Goal: Information Seeking & Learning: Learn about a topic

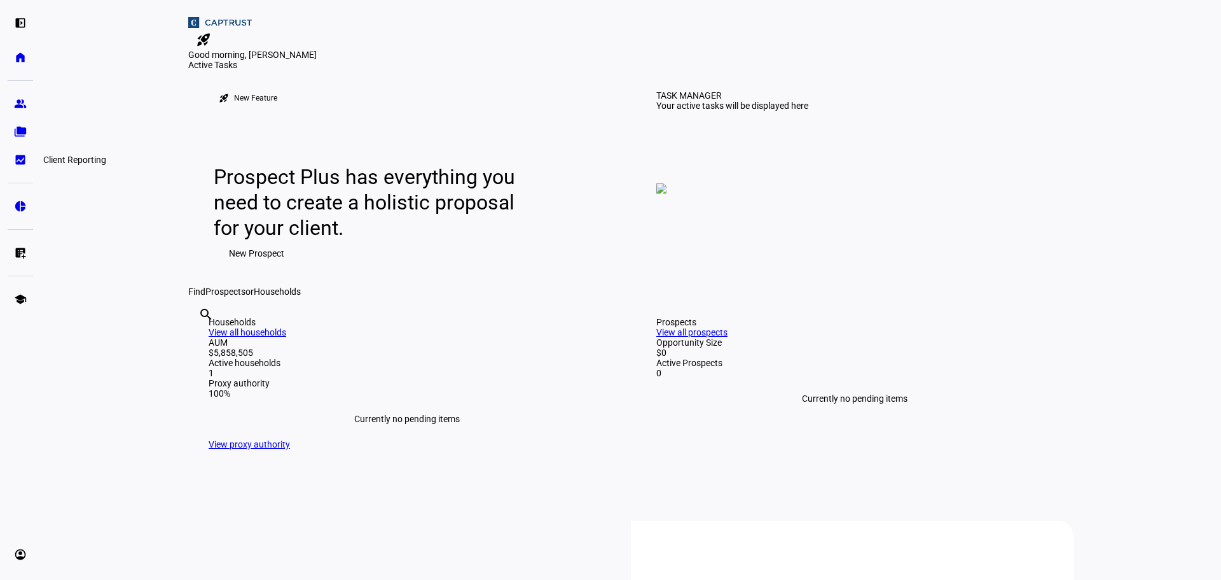
click at [22, 161] on eth-mat-symbol "bid_landscape" at bounding box center [20, 159] width 13 height 13
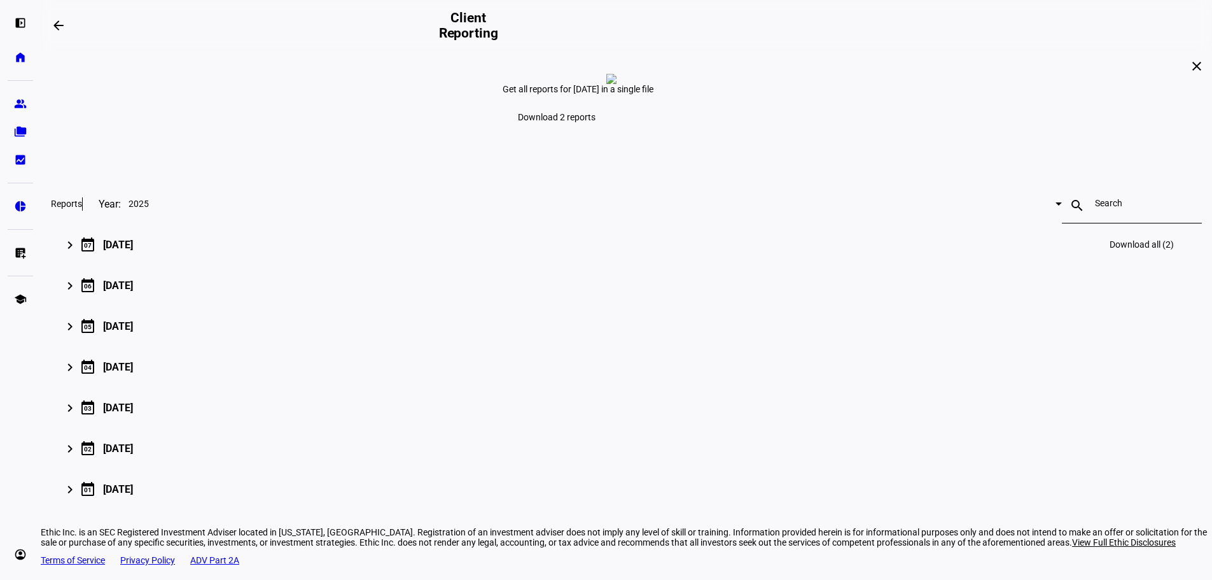
click at [78, 253] on mat-icon "keyboard_arrow_right" at bounding box center [69, 244] width 15 height 15
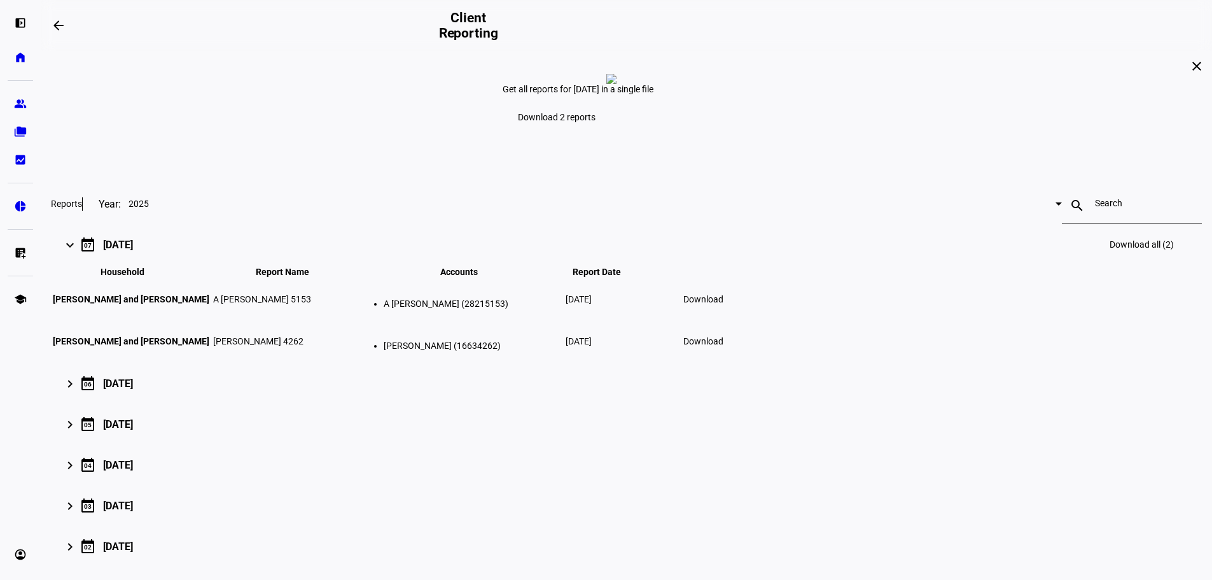
click at [723, 304] on span "Download" at bounding box center [703, 299] width 40 height 10
click at [11, 60] on link "home Home" at bounding box center [20, 57] width 25 height 25
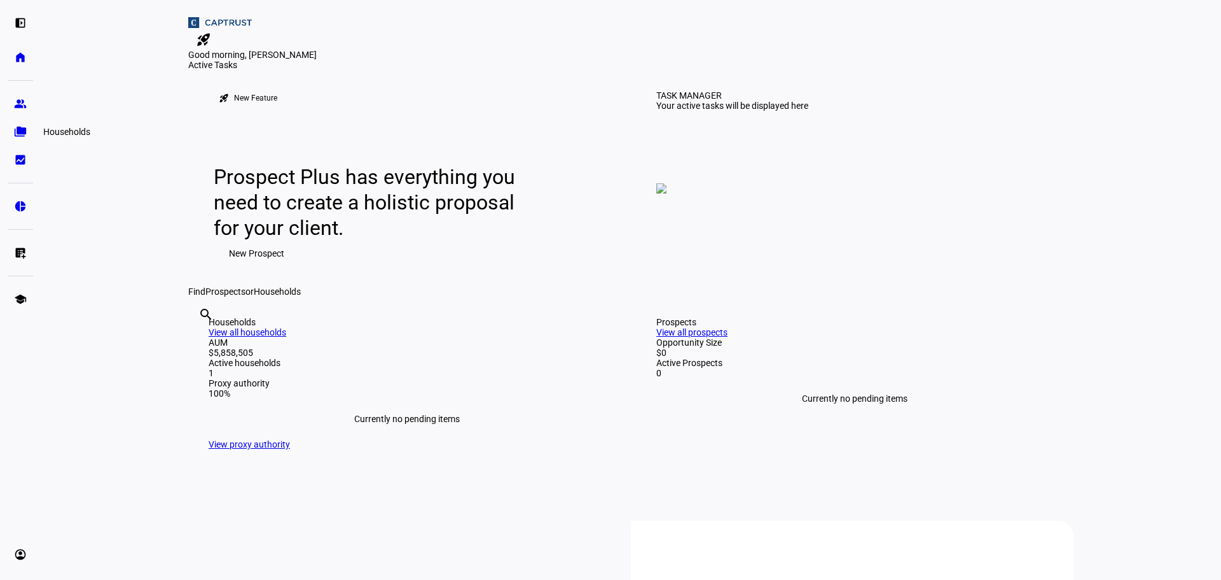
click at [20, 121] on link "folder_copy Households" at bounding box center [20, 131] width 25 height 25
click at [21, 103] on eth-mat-symbol "group" at bounding box center [20, 103] width 13 height 13
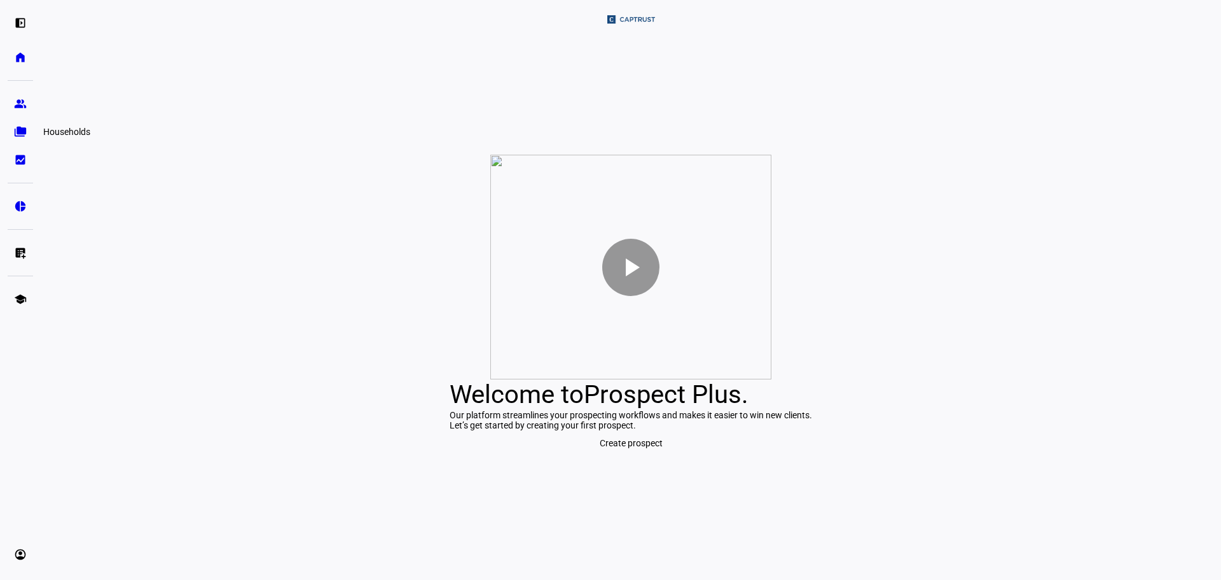
click at [24, 139] on link "folder_copy Households" at bounding box center [20, 131] width 25 height 25
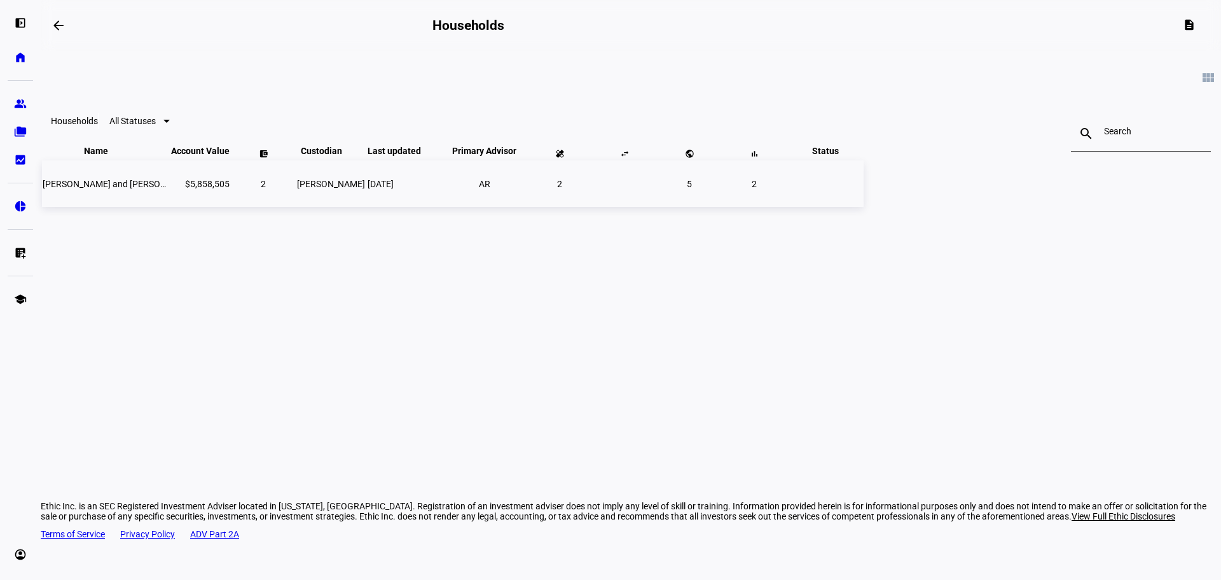
click at [198, 189] on span "[PERSON_NAME] and [PERSON_NAME]" at bounding box center [120, 184] width 155 height 10
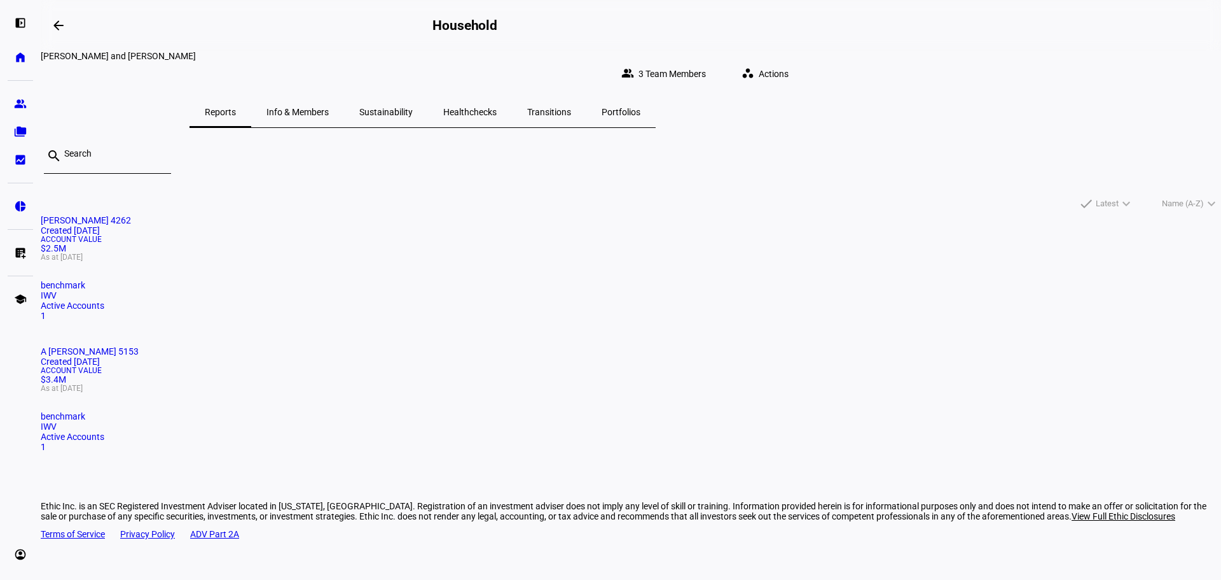
click at [368, 267] on mat-card "[PERSON_NAME] 4262 Created [DATE] Account Value $2.5M As at [DATE] benchmark IW…" at bounding box center [631, 268] width 1181 height 106
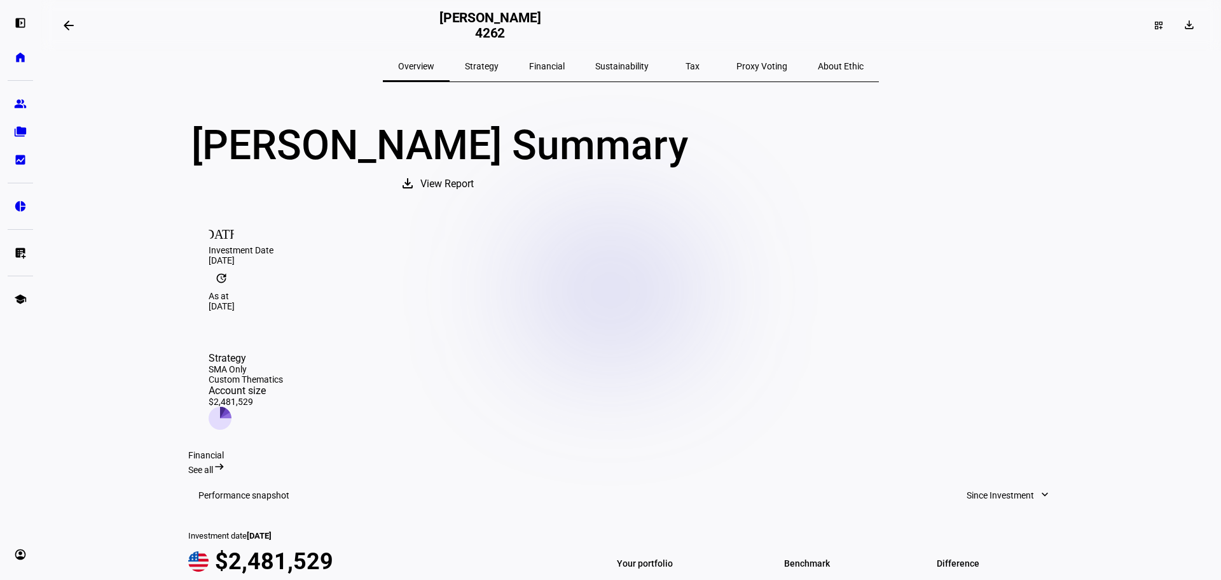
click at [234, 291] on mat-icon "update" at bounding box center [221, 277] width 25 height 25
drag, startPoint x: 443, startPoint y: 294, endPoint x: 471, endPoint y: 296, distance: 28.1
click at [234, 291] on mat-icon "update" at bounding box center [221, 277] width 25 height 25
click at [480, 297] on div "As at" at bounding box center [631, 296] width 845 height 10
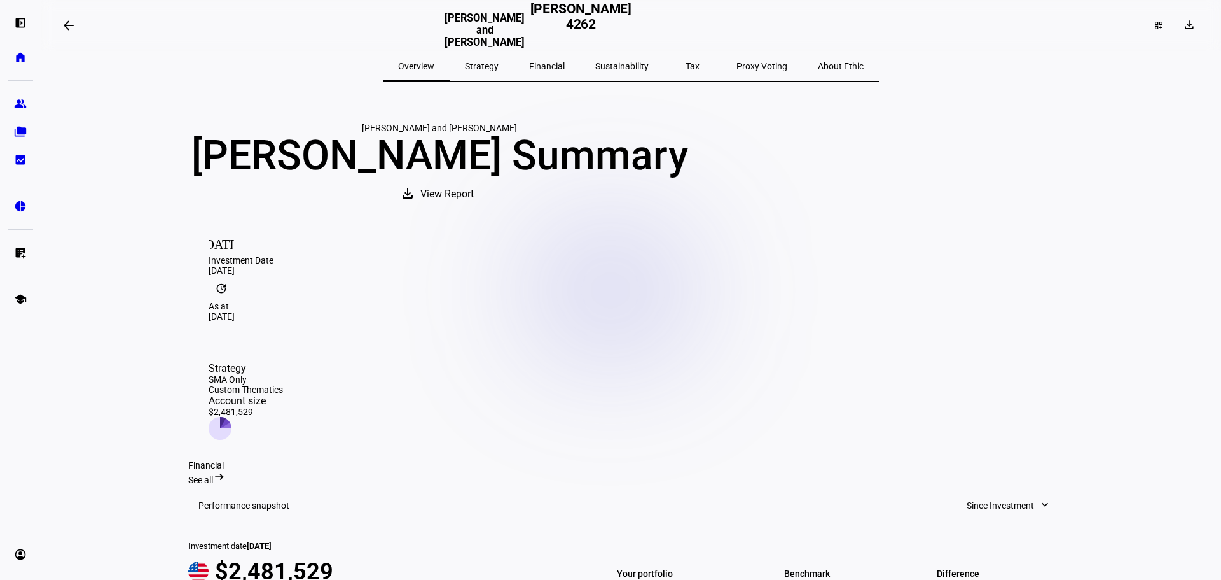
click at [223, 255] on mat-icon "[DATE]" at bounding box center [221, 242] width 25 height 25
click at [334, 275] on div "[DATE] Investment Date [DATE]" at bounding box center [631, 253] width 845 height 46
click at [21, 165] on eth-mat-symbol "bid_landscape" at bounding box center [20, 159] width 13 height 13
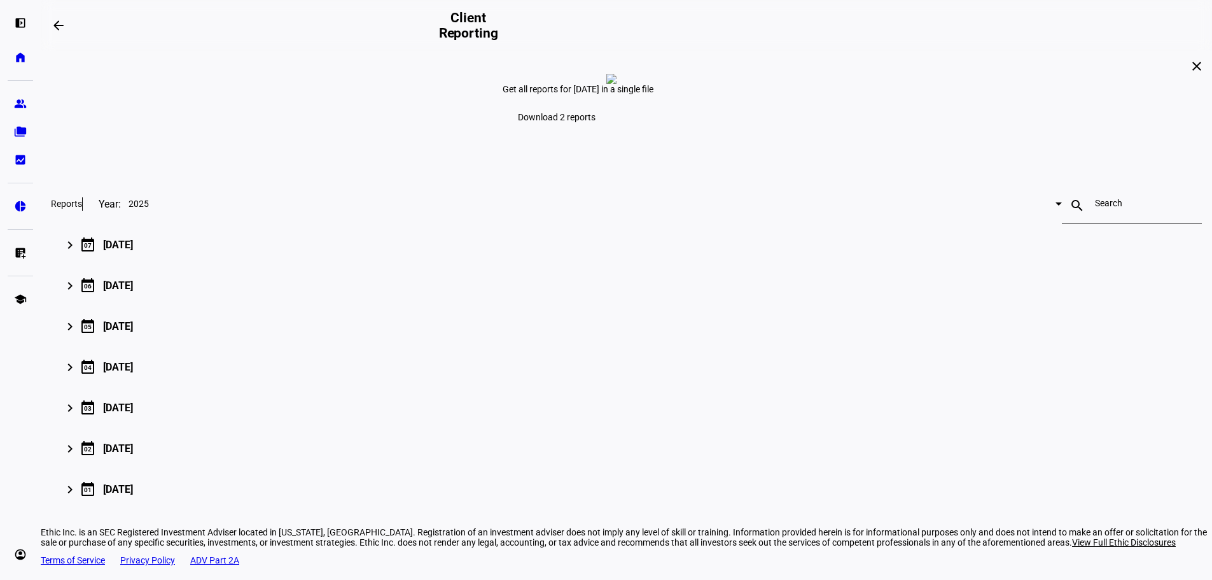
click at [149, 209] on span "2025" at bounding box center [138, 203] width 20 height 10
click at [382, 300] on div at bounding box center [606, 290] width 1212 height 580
click at [18, 202] on eth-mat-symbol "pie_chart" at bounding box center [20, 206] width 13 height 13
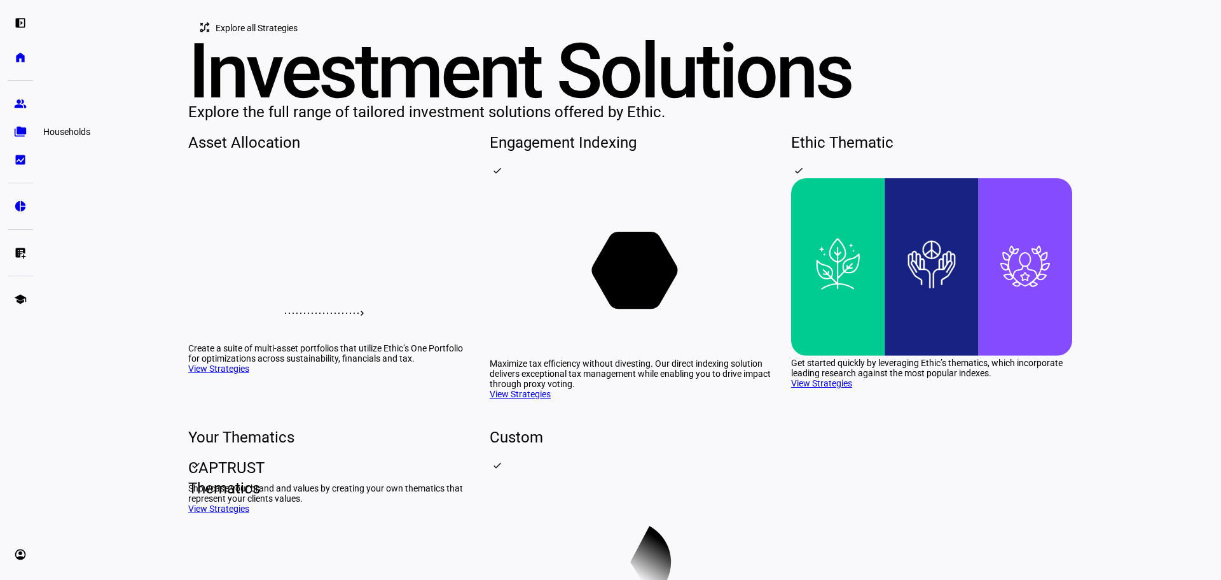
click at [23, 135] on eth-mat-symbol "folder_copy" at bounding box center [20, 131] width 13 height 13
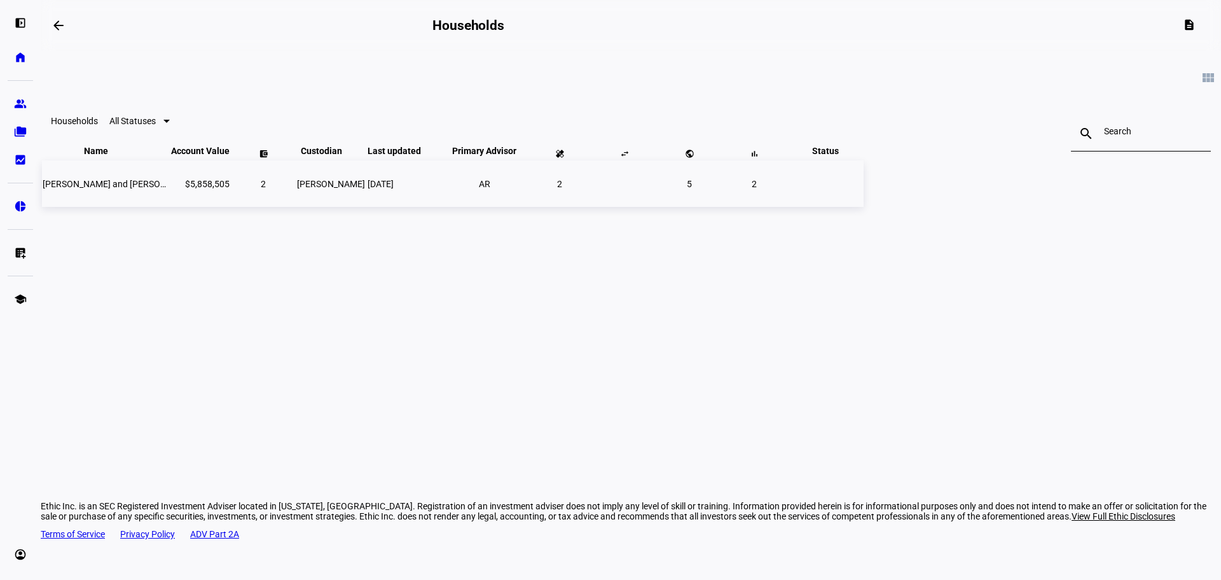
click at [230, 207] on td "$5,858,505" at bounding box center [200, 183] width 60 height 46
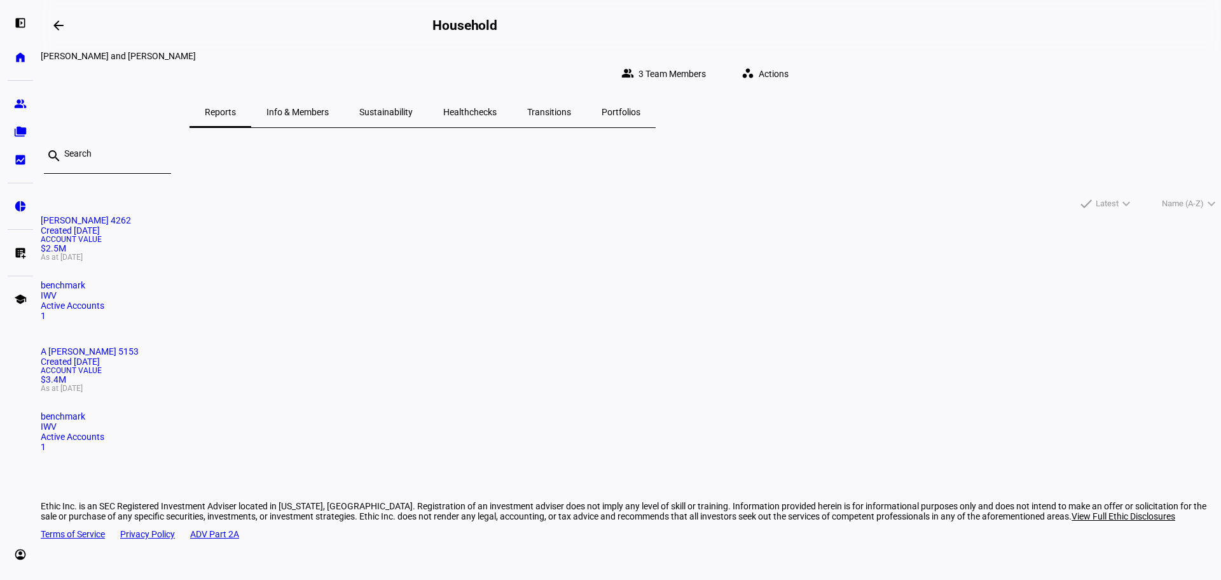
click at [754, 69] on mat-icon "workspaces" at bounding box center [748, 73] width 13 height 13
click at [957, 63] on div at bounding box center [610, 290] width 1221 height 580
click at [415, 278] on mat-card "[PERSON_NAME] 4262 Created [DATE] Account Value $2.5M As at [DATE] benchmark IW…" at bounding box center [631, 268] width 1181 height 106
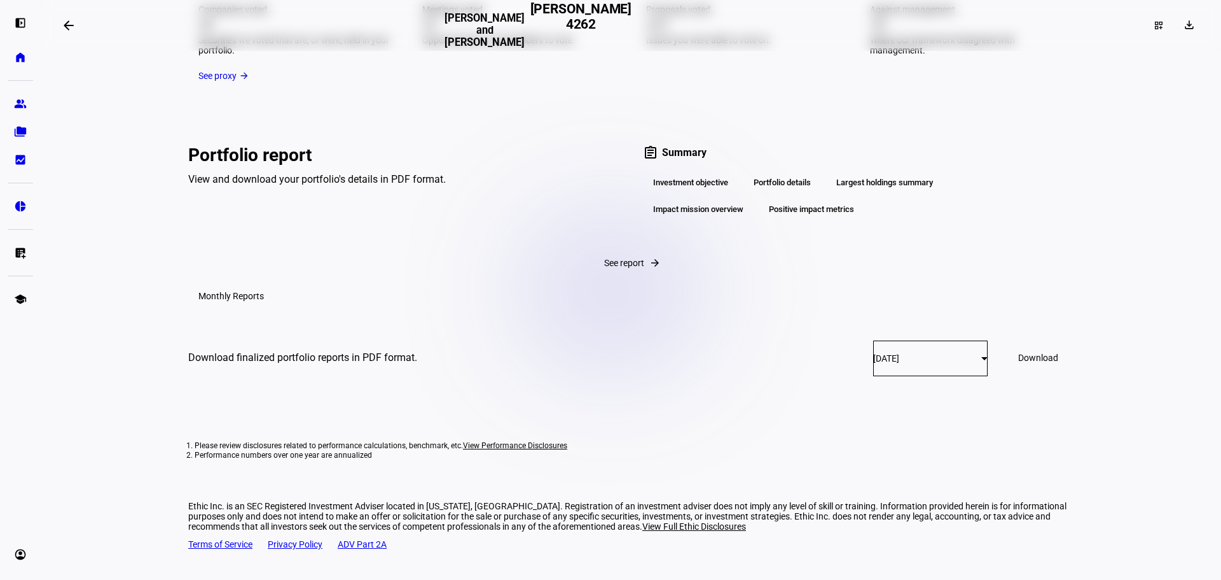
scroll to position [2312, 0]
click at [873, 363] on span "[DATE]" at bounding box center [886, 358] width 26 height 10
click at [876, 371] on div at bounding box center [610, 290] width 1221 height 580
click at [683, 391] on mat-card-content "Download finalized portfolio reports in PDF format. [DATE] Download" at bounding box center [630, 357] width 885 height 83
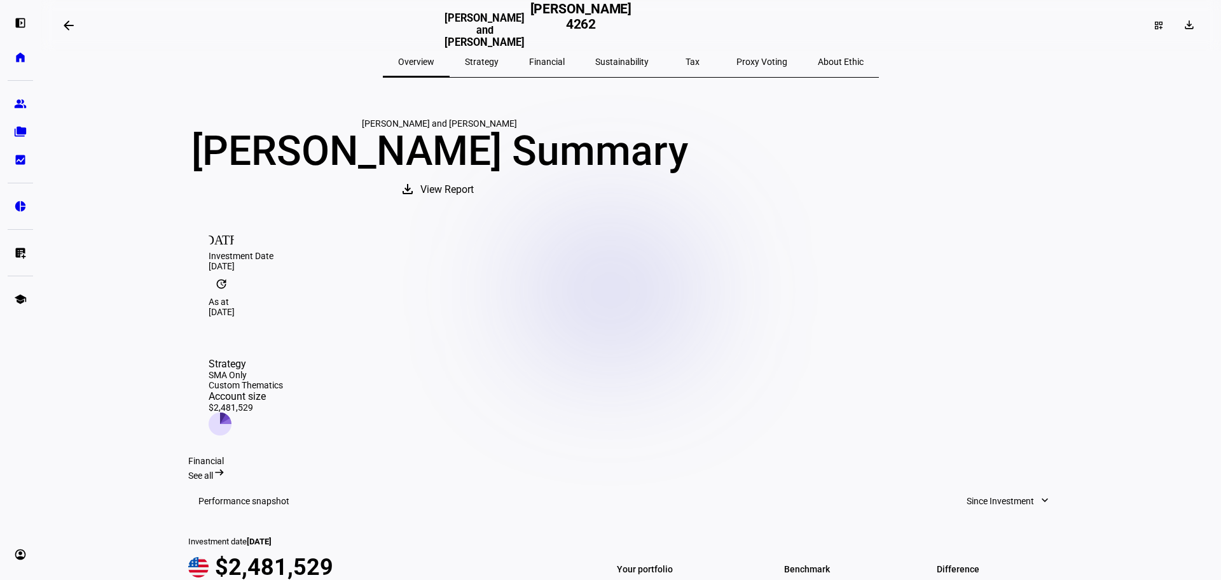
scroll to position [0, 0]
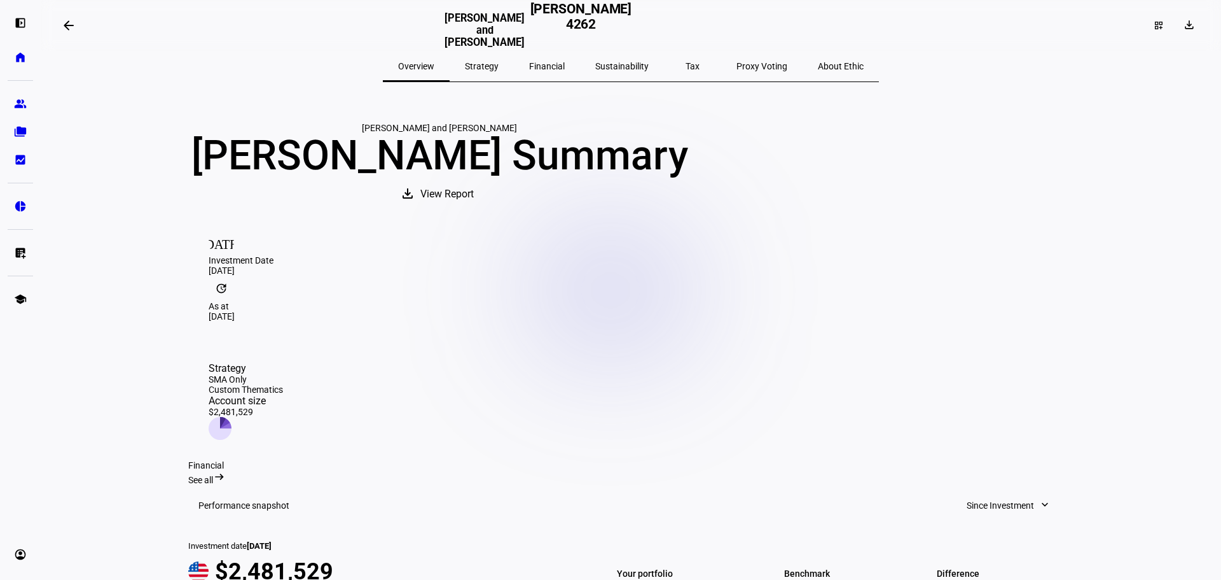
click at [1010, 492] on span "Since Investment" at bounding box center [1000, 504] width 67 height 25
click at [985, 429] on div "Custom Dates" at bounding box center [1004, 430] width 106 height 10
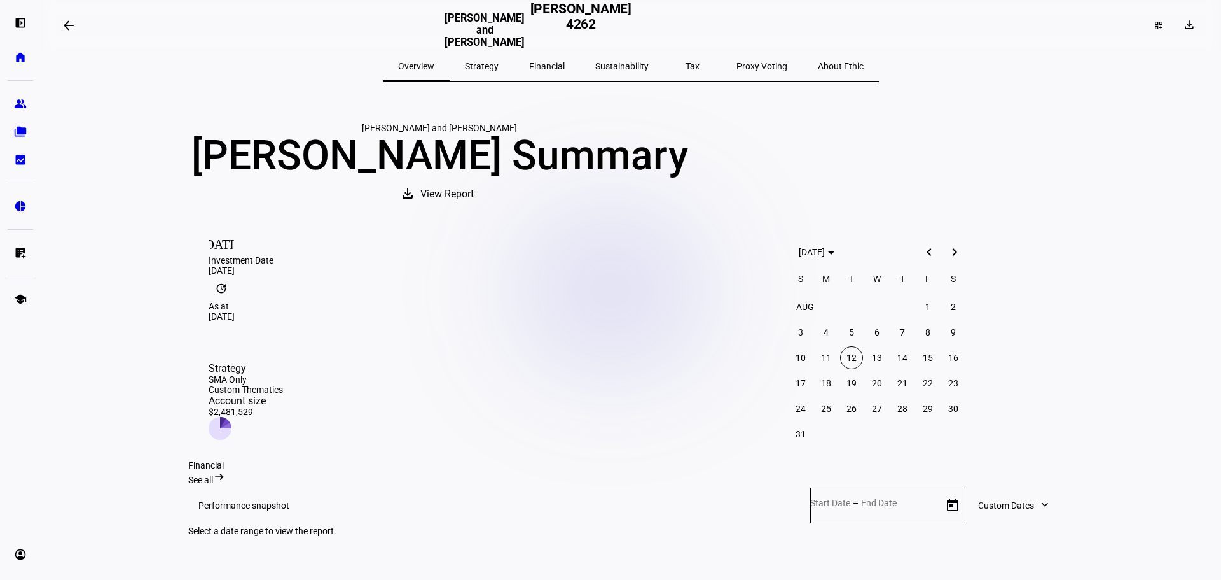
click at [1006, 466] on div at bounding box center [610, 290] width 1221 height 580
click at [1046, 492] on span at bounding box center [1015, 504] width 98 height 25
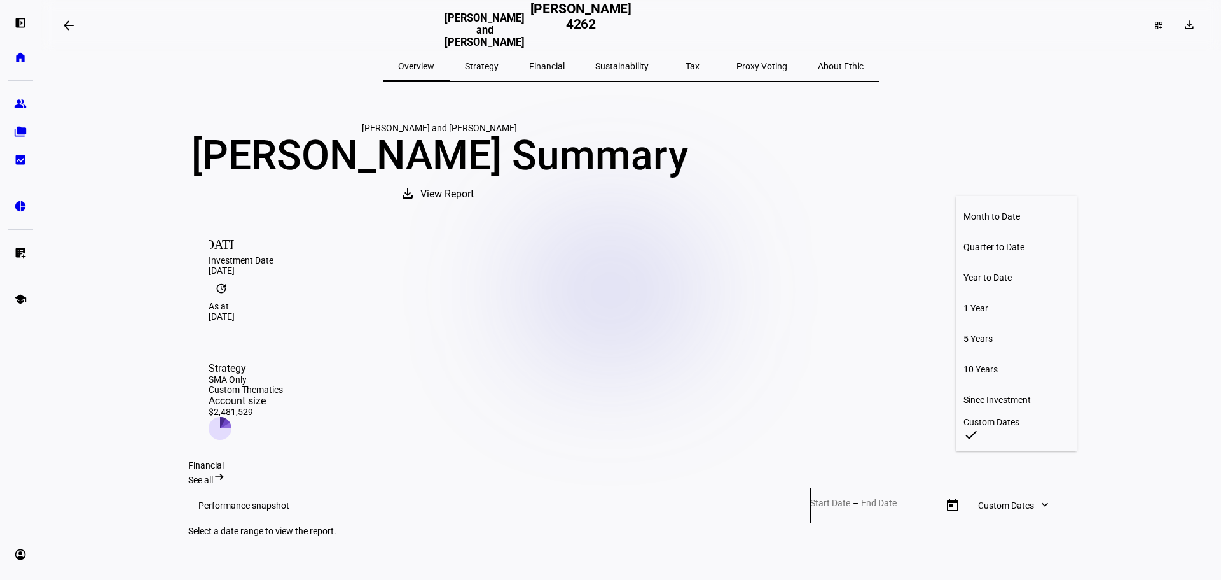
click at [1015, 282] on div "Year to Date" at bounding box center [1017, 277] width 106 height 10
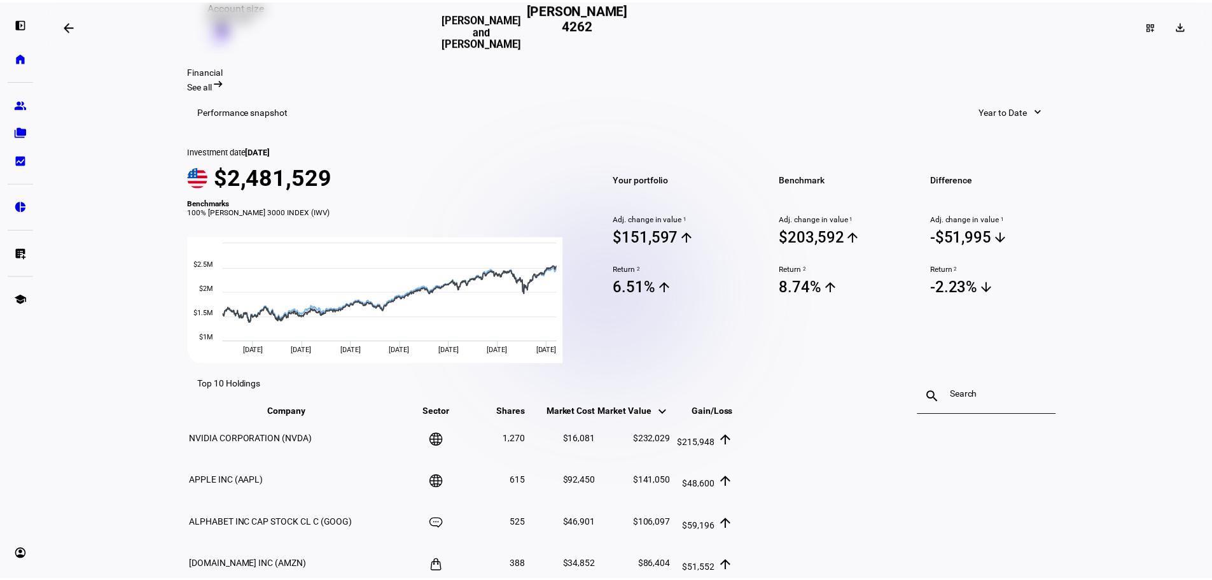
scroll to position [276, 0]
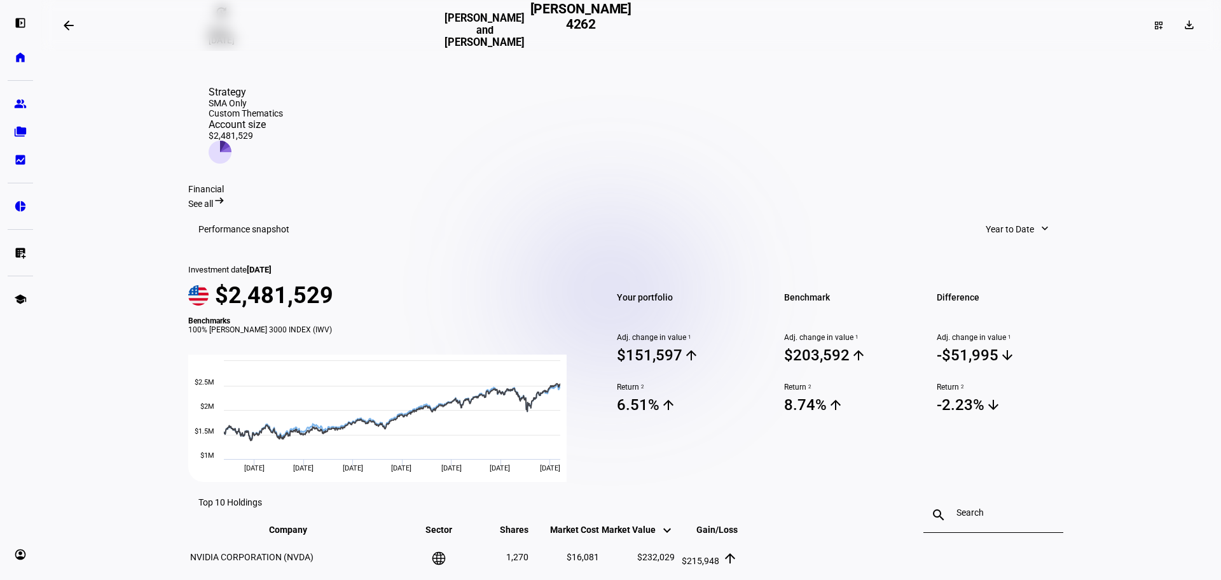
click at [1017, 216] on span "Year to Date" at bounding box center [1010, 228] width 48 height 25
click at [1018, 429] on div "Custom Dates" at bounding box center [1024, 434] width 106 height 10
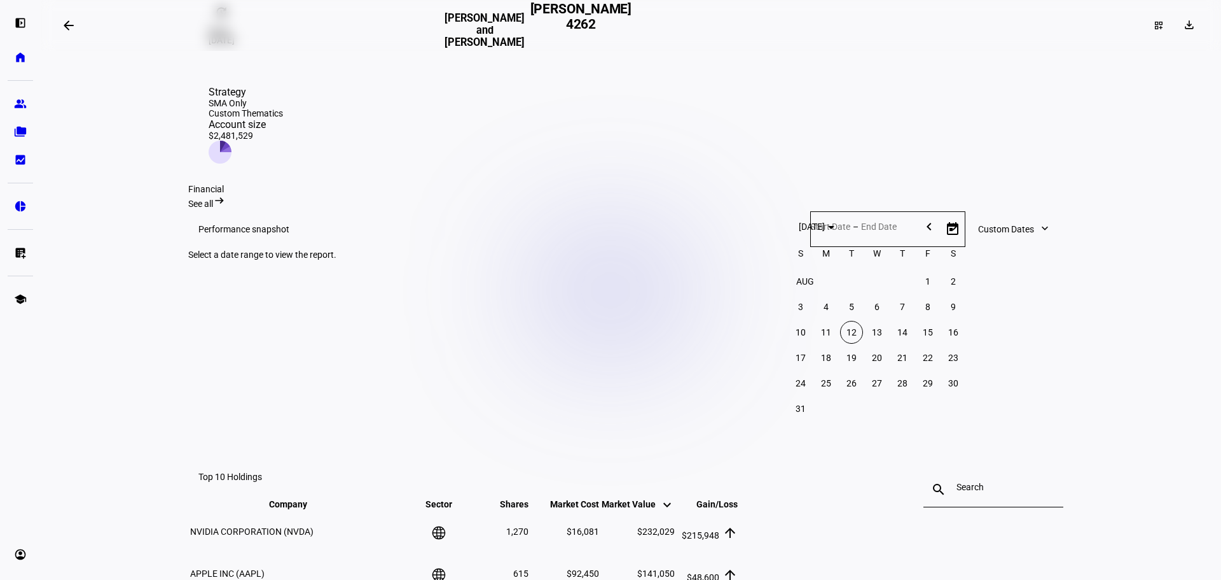
click at [919, 310] on span "8" at bounding box center [928, 306] width 23 height 23
click at [853, 190] on div at bounding box center [610, 290] width 1221 height 580
click at [847, 221] on input "text" at bounding box center [877, 226] width 61 height 10
click at [938, 214] on span "Open calendar" at bounding box center [953, 229] width 31 height 31
click at [842, 228] on span "Choose month and year" at bounding box center [816, 226] width 51 height 31
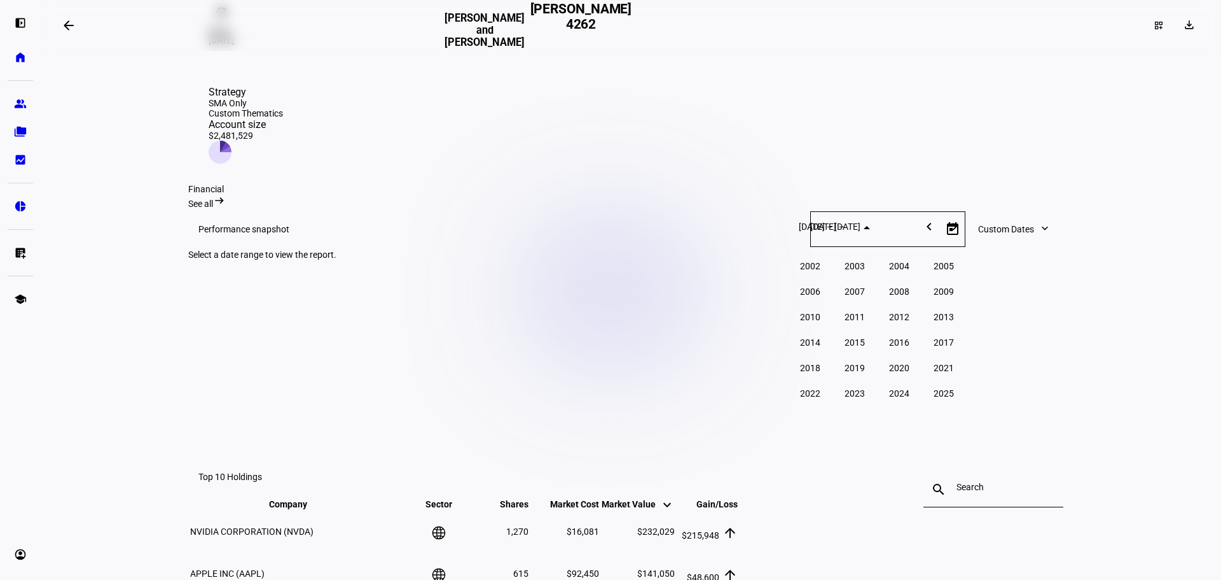
click at [938, 399] on span "2025" at bounding box center [944, 393] width 40 height 23
click at [803, 296] on span "JAN" at bounding box center [810, 291] width 40 height 23
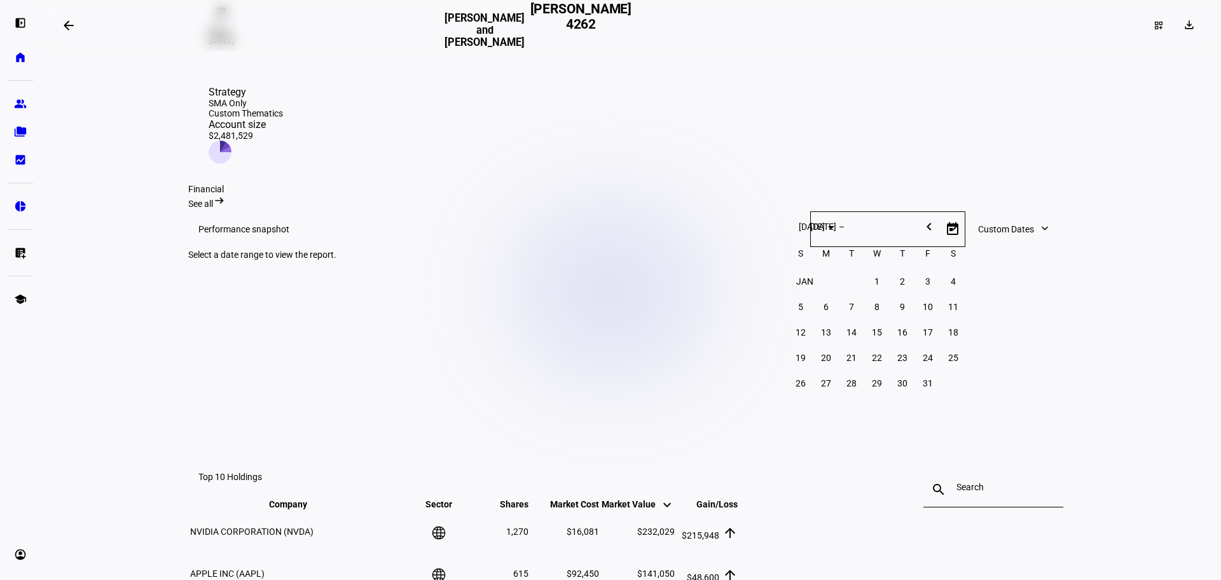
click at [875, 286] on span "1" at bounding box center [877, 281] width 23 height 23
type input "[DATE]"
click at [857, 186] on div at bounding box center [610, 290] width 1221 height 580
click at [938, 214] on span "Open calendar" at bounding box center [953, 229] width 31 height 31
click at [842, 236] on span "Choose month and year" at bounding box center [816, 226] width 51 height 31
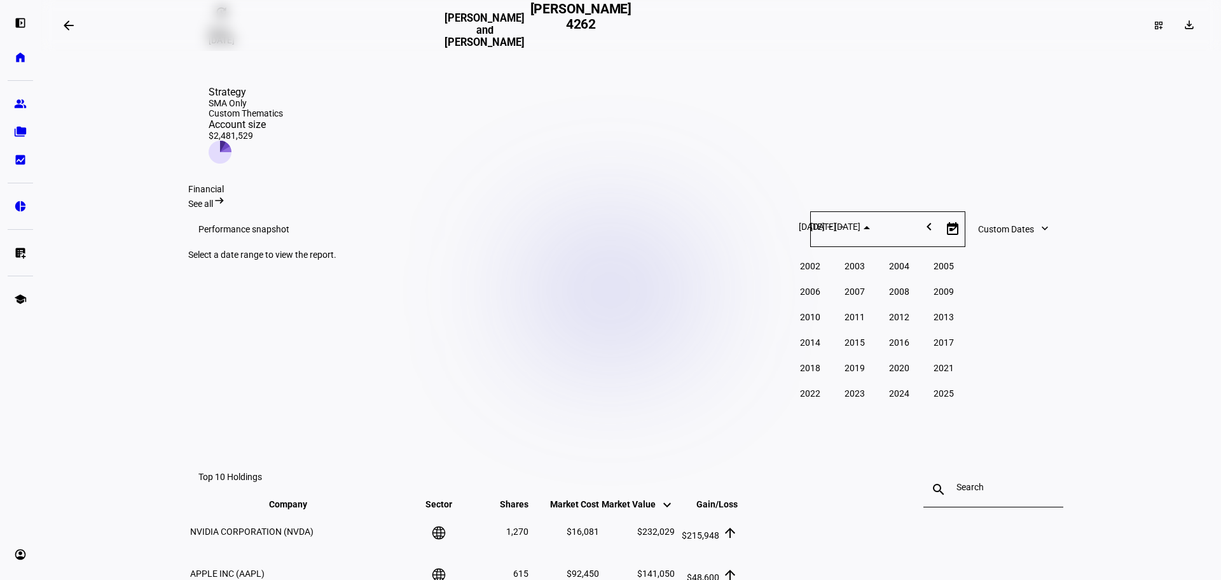
click at [942, 396] on span "2025" at bounding box center [944, 393] width 40 height 23
click at [945, 325] on span "AUG" at bounding box center [944, 316] width 40 height 23
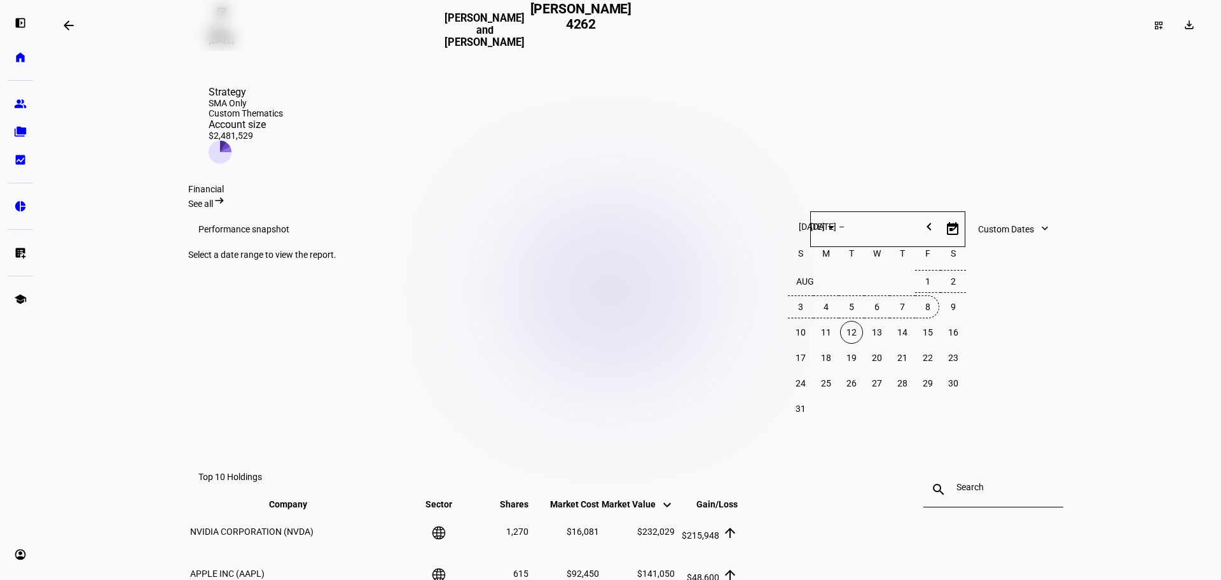
click at [927, 309] on span "8" at bounding box center [928, 306] width 23 height 23
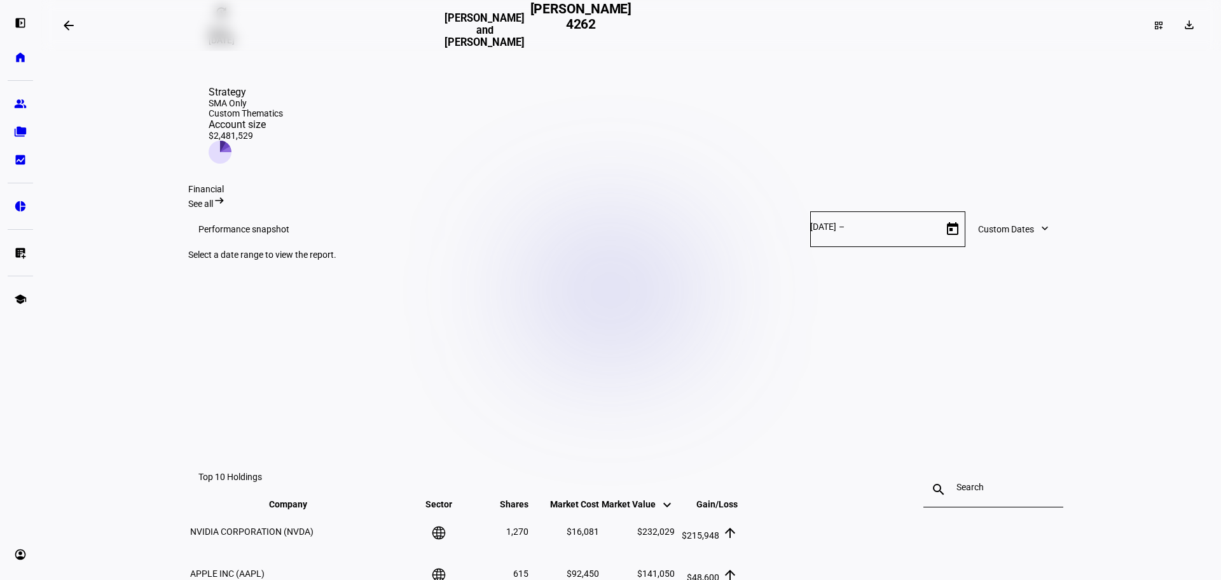
type input "[DATE]"
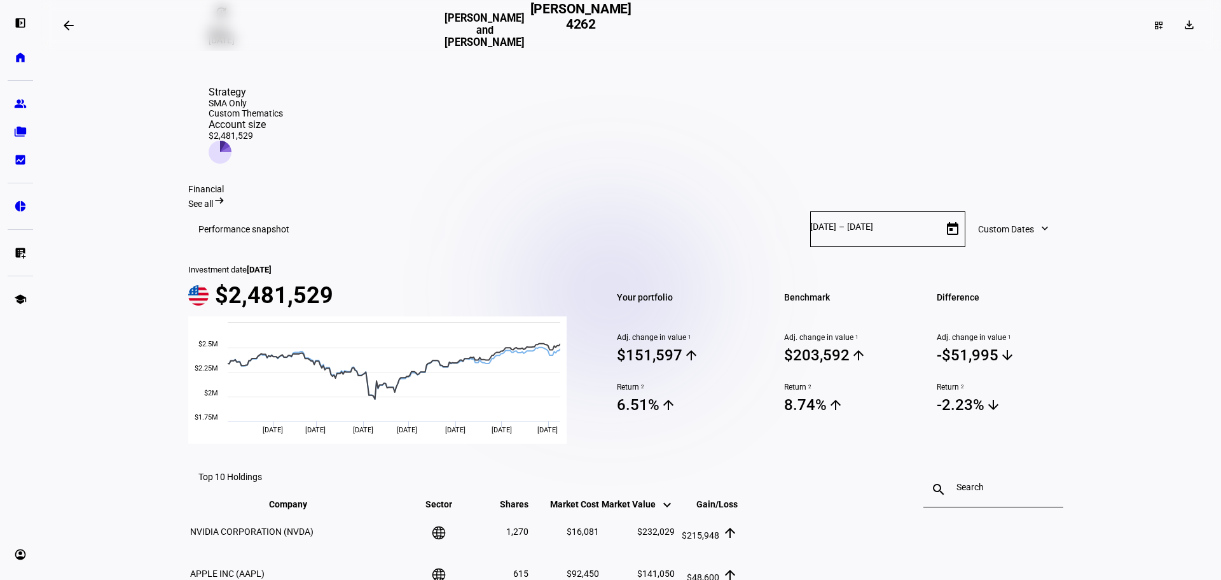
click at [1188, 32] on span at bounding box center [1191, 25] width 31 height 20
click at [1151, 59] on span "Portfolio Factsheet" at bounding box center [1152, 56] width 76 height 10
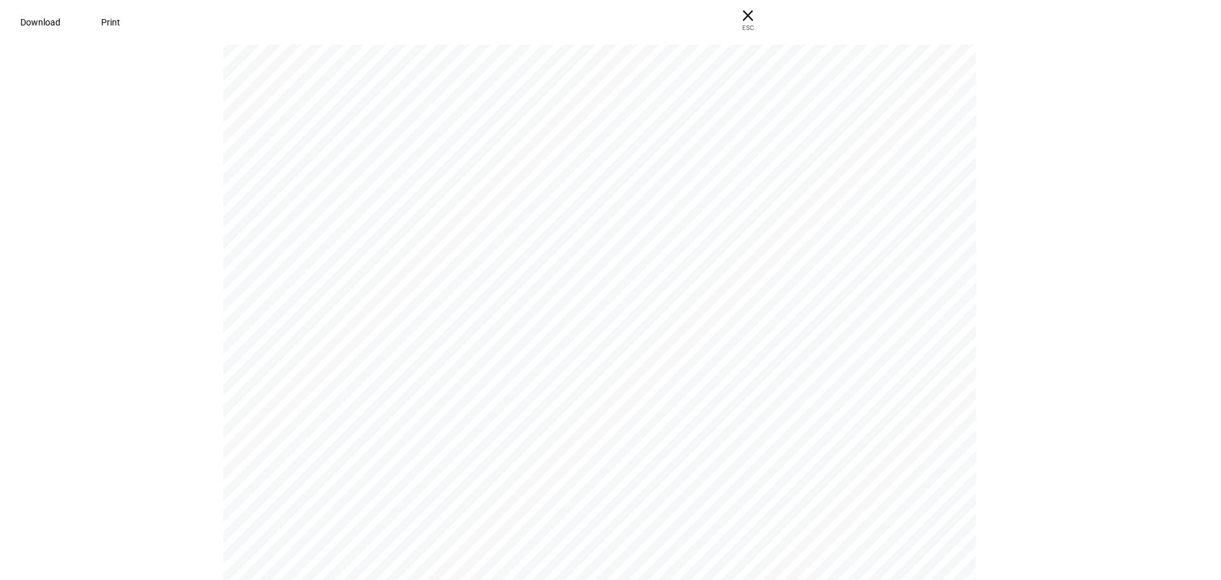
scroll to position [0, 0]
click at [763, 19] on span "× ESC" at bounding box center [743, 20] width 41 height 41
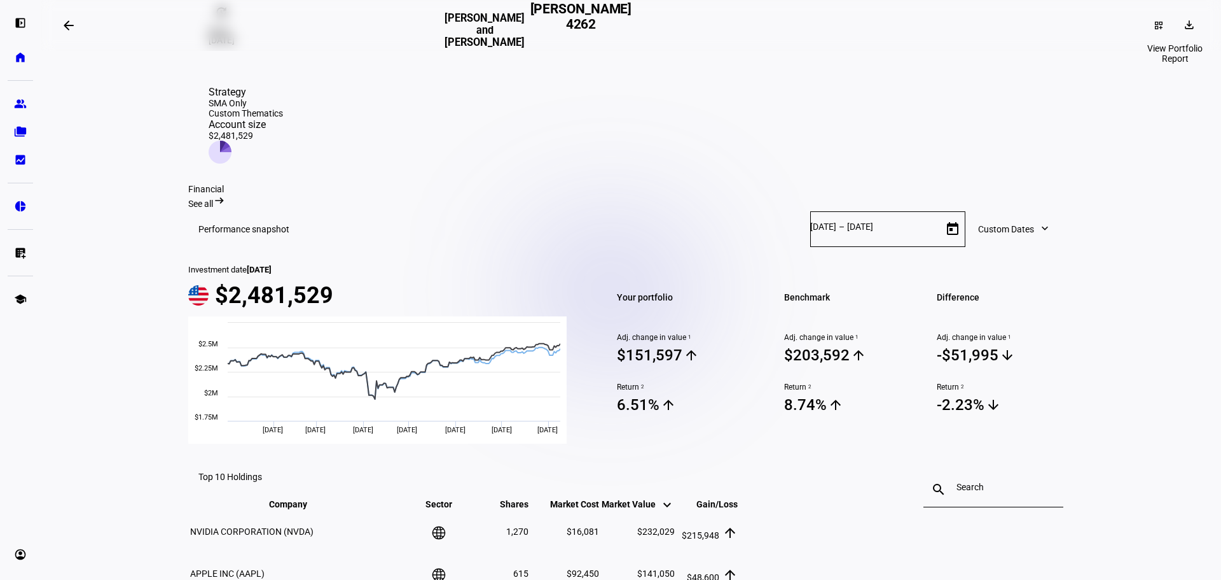
click at [1176, 25] on span at bounding box center [1191, 25] width 31 height 20
click at [1136, 81] on span "Portfolio Report" at bounding box center [1145, 86] width 63 height 10
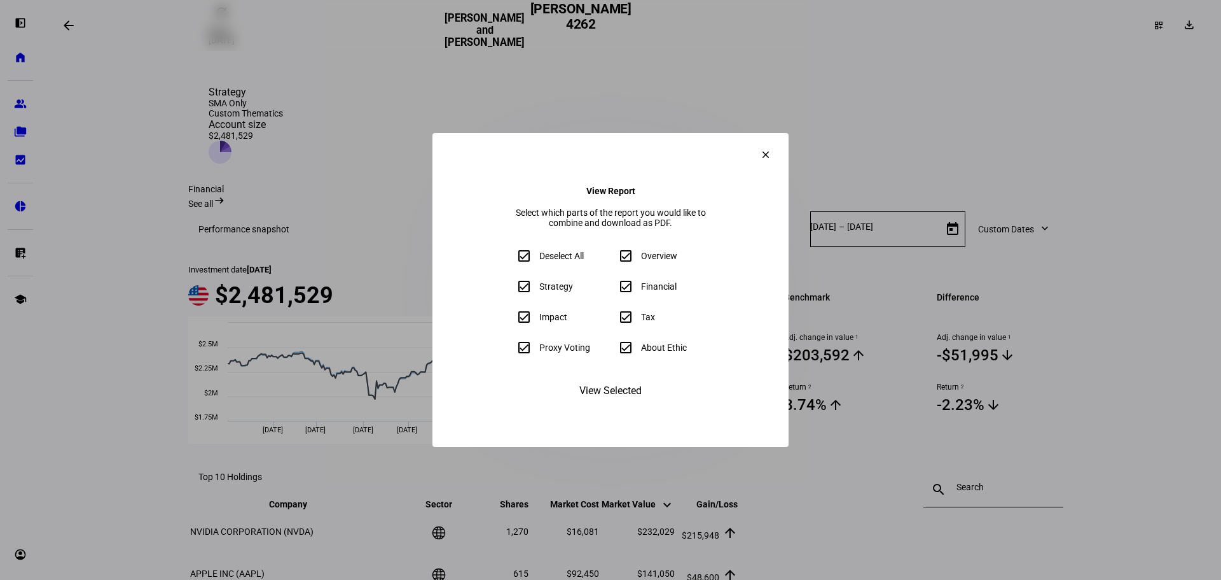
click at [772, 149] on mat-icon "clear" at bounding box center [765, 154] width 11 height 11
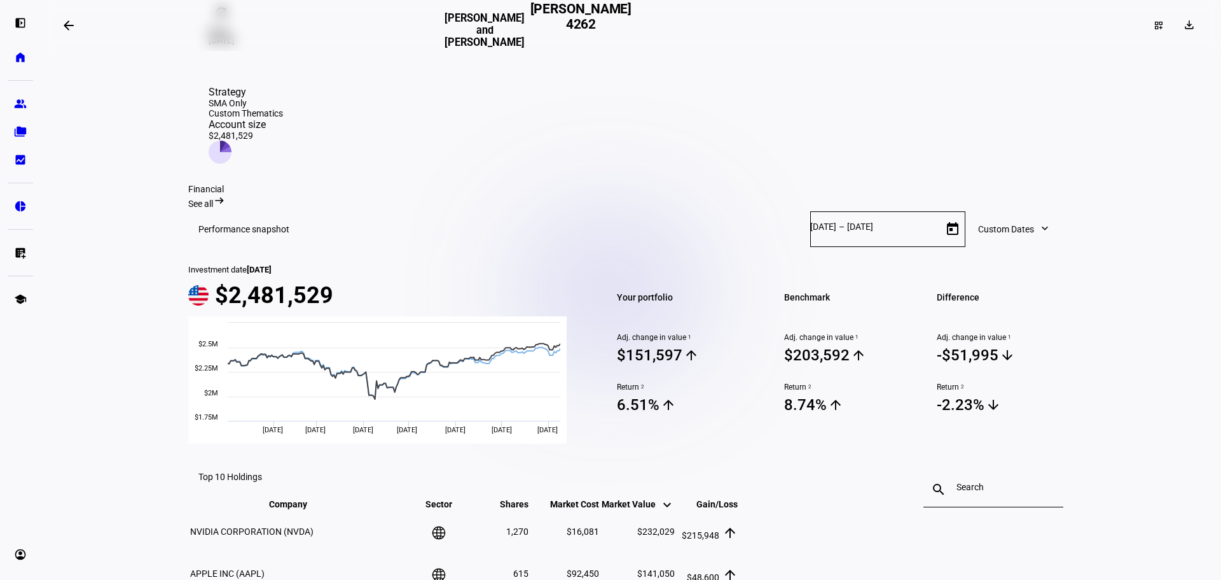
click at [522, 184] on section "Financial See all arrow_right_alt Performance snapshot [DATE] [DATE] – [DATE] E…" at bounding box center [630, 557] width 885 height 747
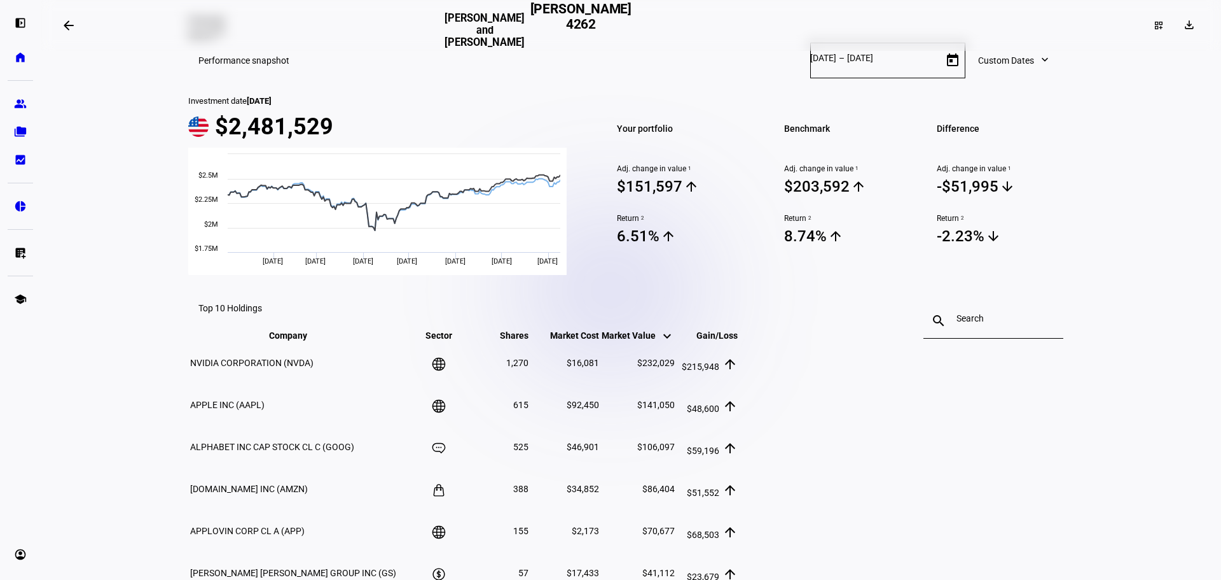
scroll to position [531, 0]
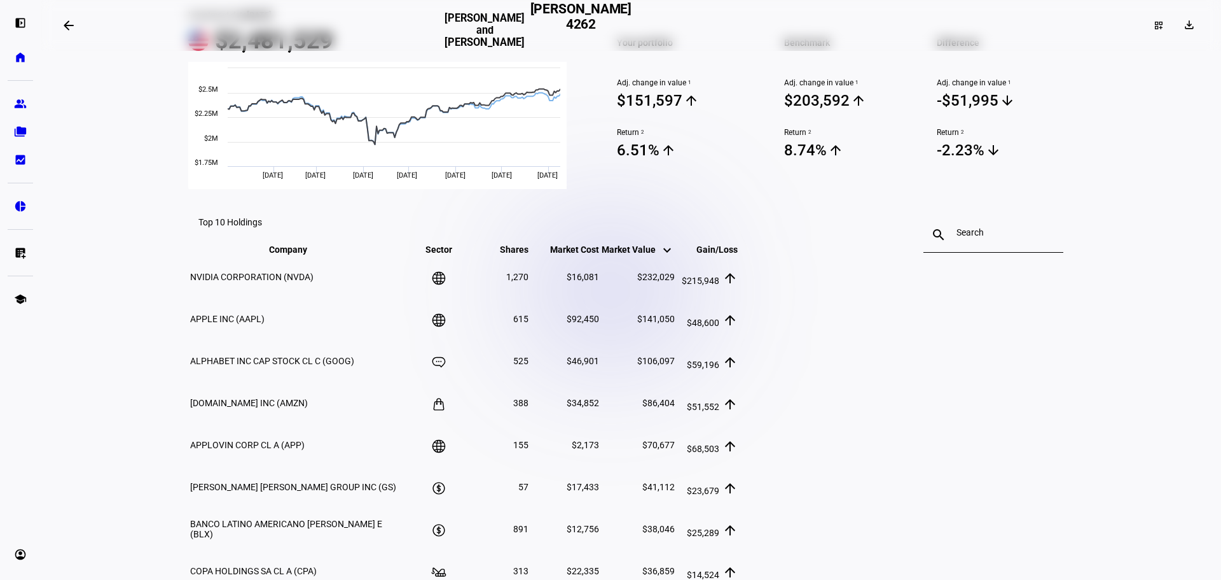
click at [1122, 273] on eth-layout-page-content "arrow_backwards [PERSON_NAME] and [PERSON_NAME] [PERSON_NAME] 4262 dashboard_cu…" at bounding box center [631, 290] width 1181 height 580
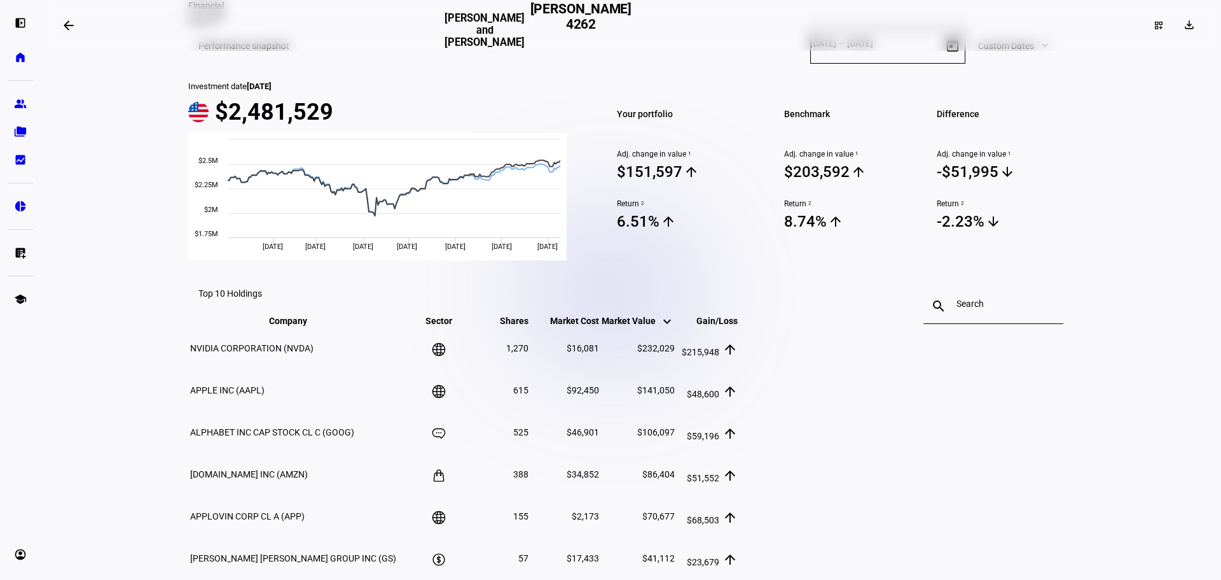
scroll to position [276, 0]
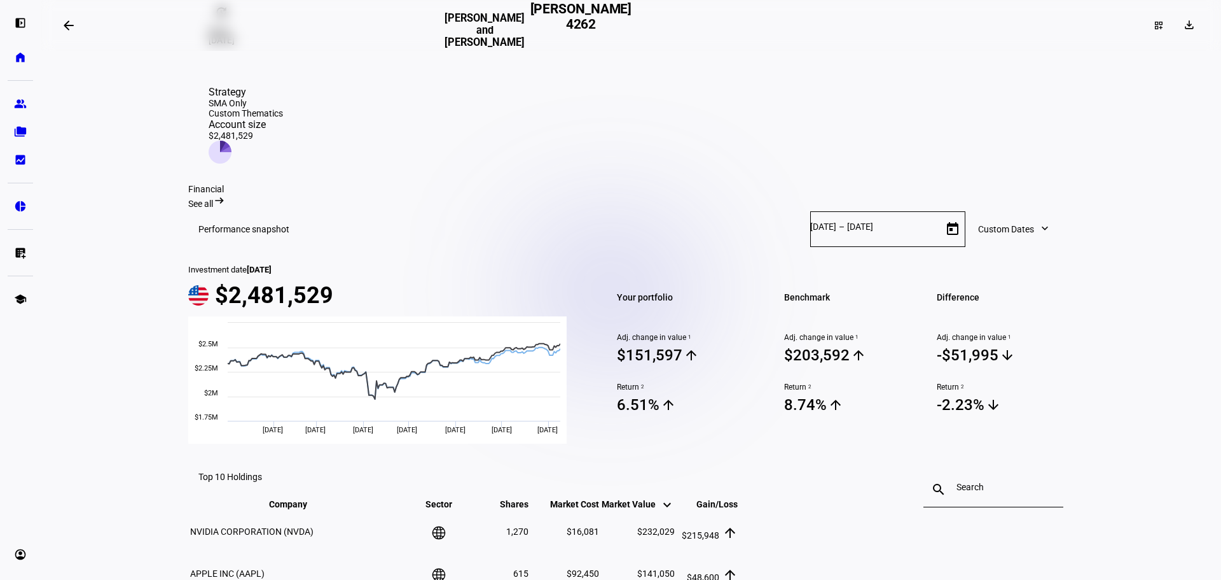
click at [66, 148] on eth-layout-page-content "arrow_backwards [PERSON_NAME] and [PERSON_NAME] [PERSON_NAME] 4262 dashboard_cu…" at bounding box center [631, 290] width 1181 height 580
